Goal: Navigation & Orientation: Find specific page/section

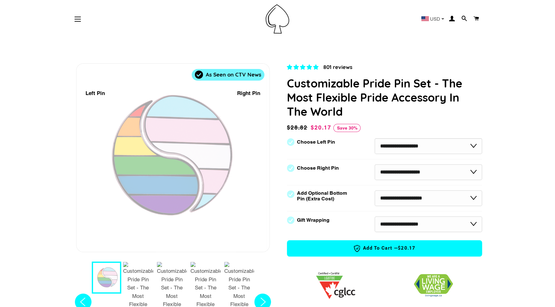
scroll to position [1, 0]
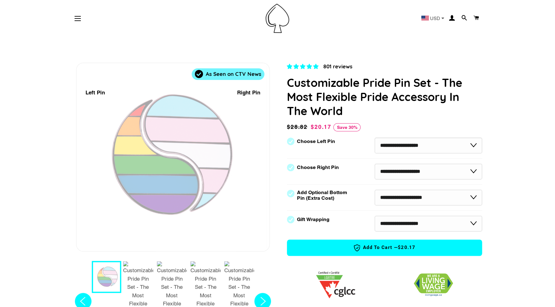
select select "**********"
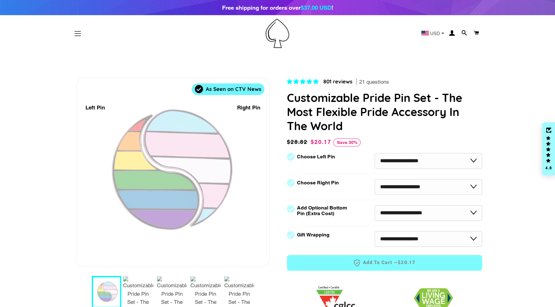
click at [77, 33] on button "Site navigation" at bounding box center [78, 34] width 16 height 16
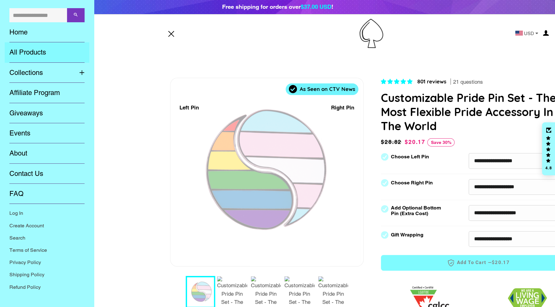
click at [36, 53] on link "All Products" at bounding box center [47, 52] width 85 height 20
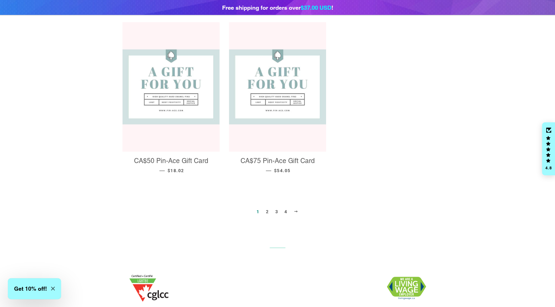
scroll to position [633, 0]
click at [267, 206] on link "2" at bounding box center [267, 210] width 8 height 9
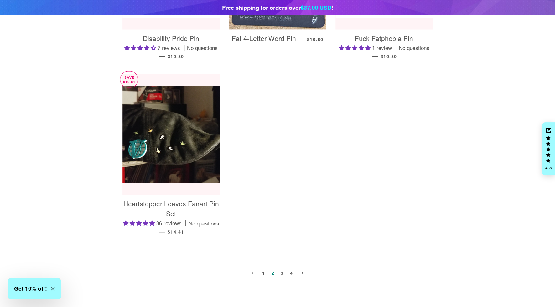
scroll to position [605, 0]
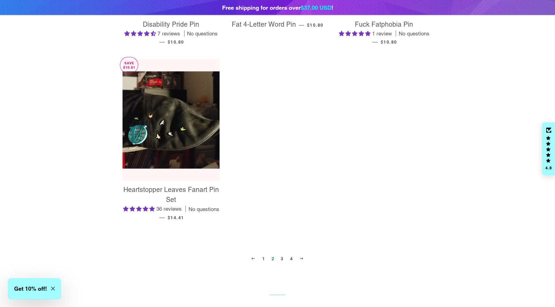
click at [284, 259] on link "3" at bounding box center [282, 258] width 8 height 9
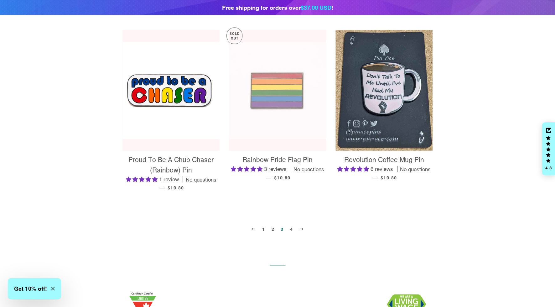
scroll to position [623, 0]
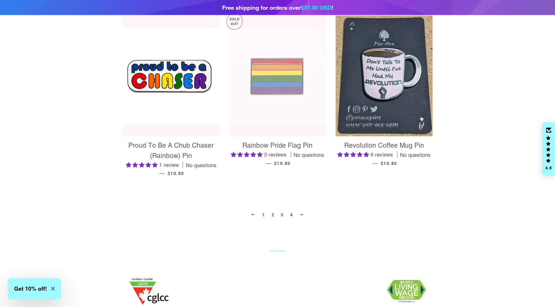
click at [293, 216] on link "4" at bounding box center [292, 214] width 8 height 9
